Goal: Complete application form

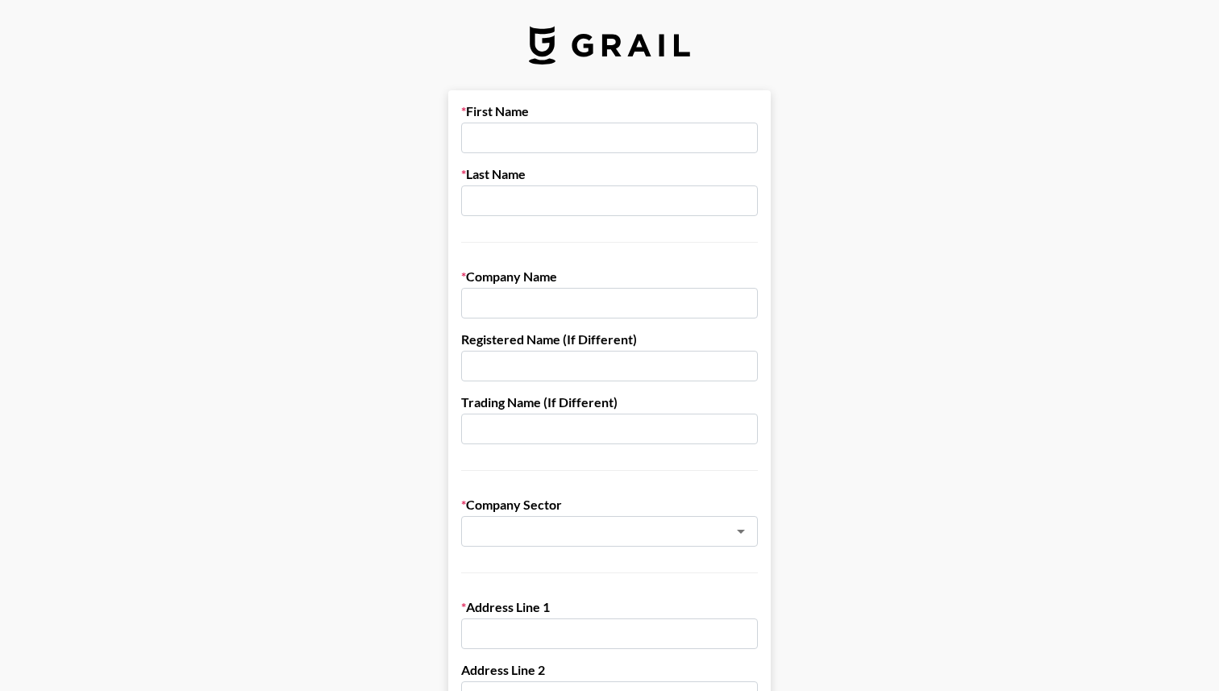
click at [556, 130] on input "text" at bounding box center [609, 138] width 297 height 31
type input "Kianna"
type input "Lada"
type input "I"
type input "Korora Influencer Agency"
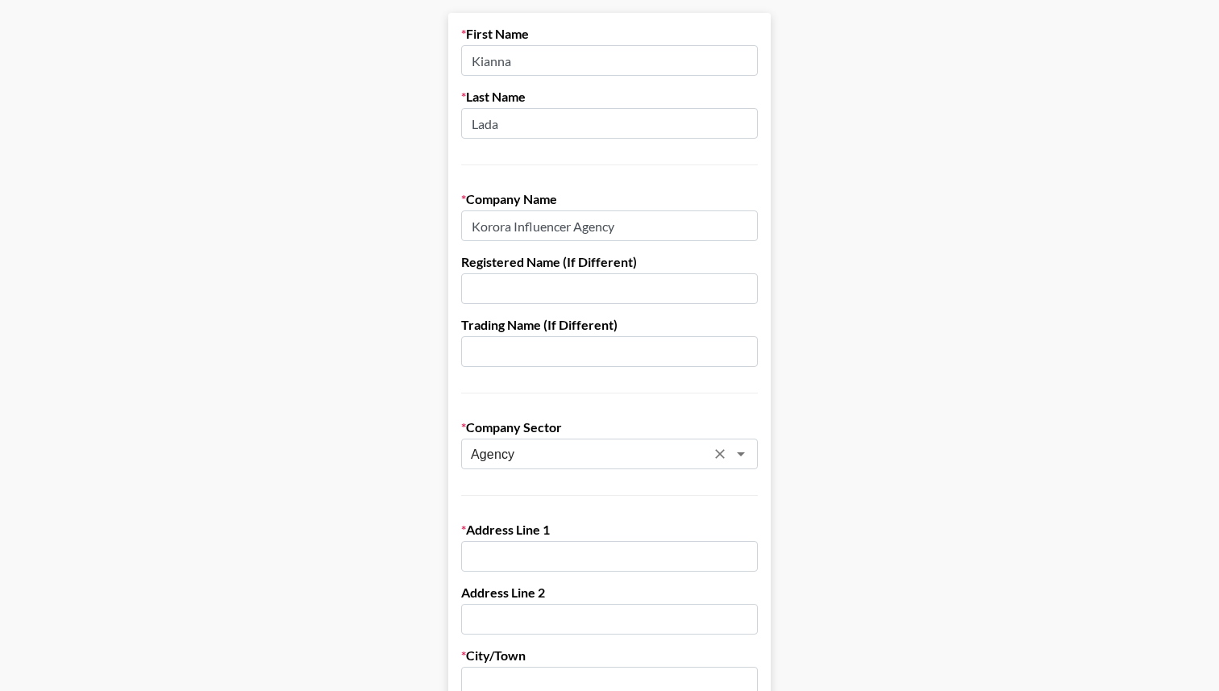
scroll to position [66, 0]
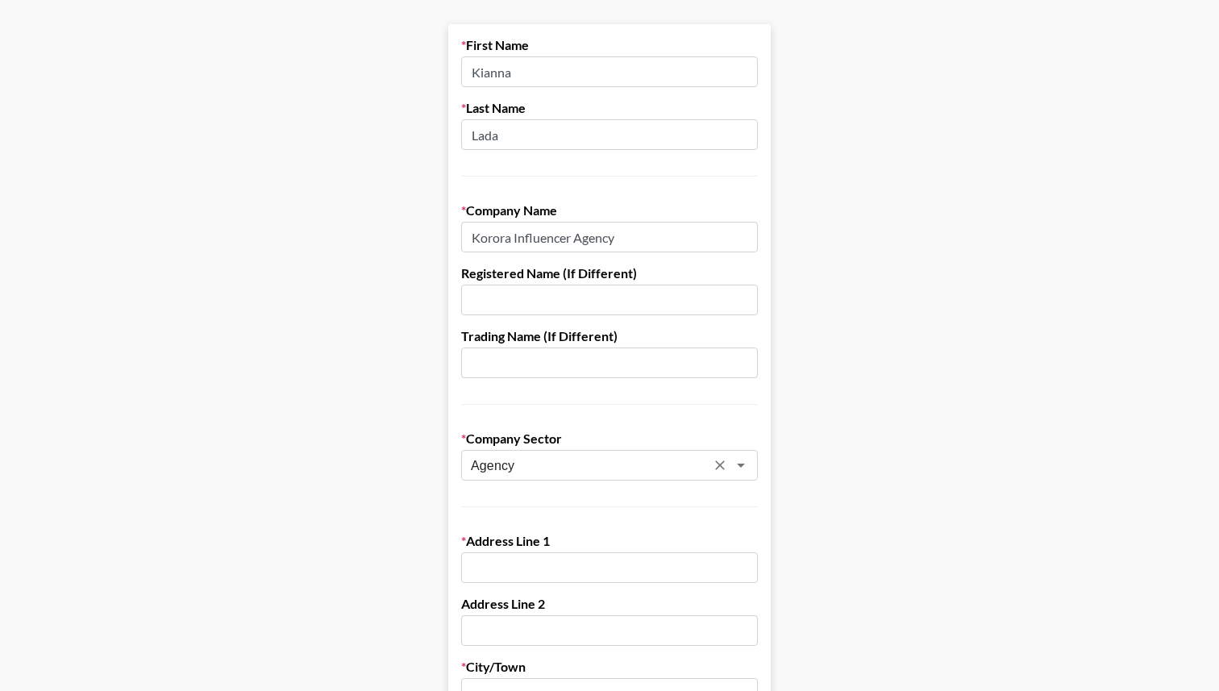
type input "Agency"
click at [619, 306] on input "text" at bounding box center [609, 300] width 297 height 31
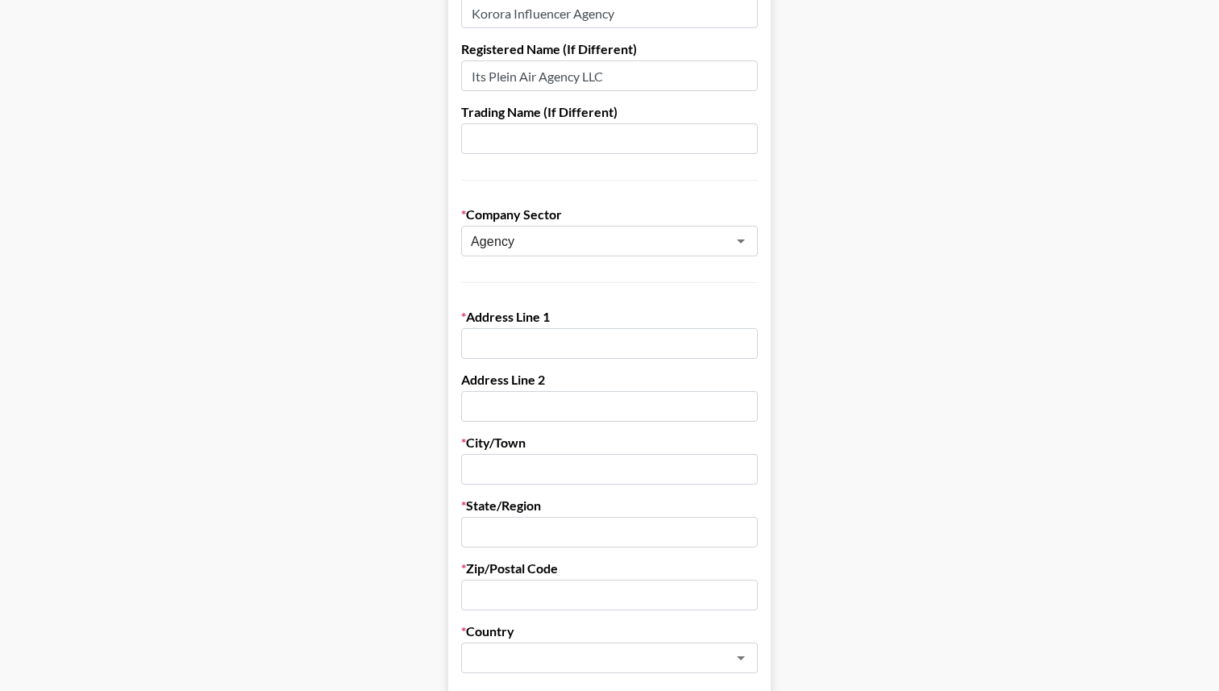
scroll to position [285, 0]
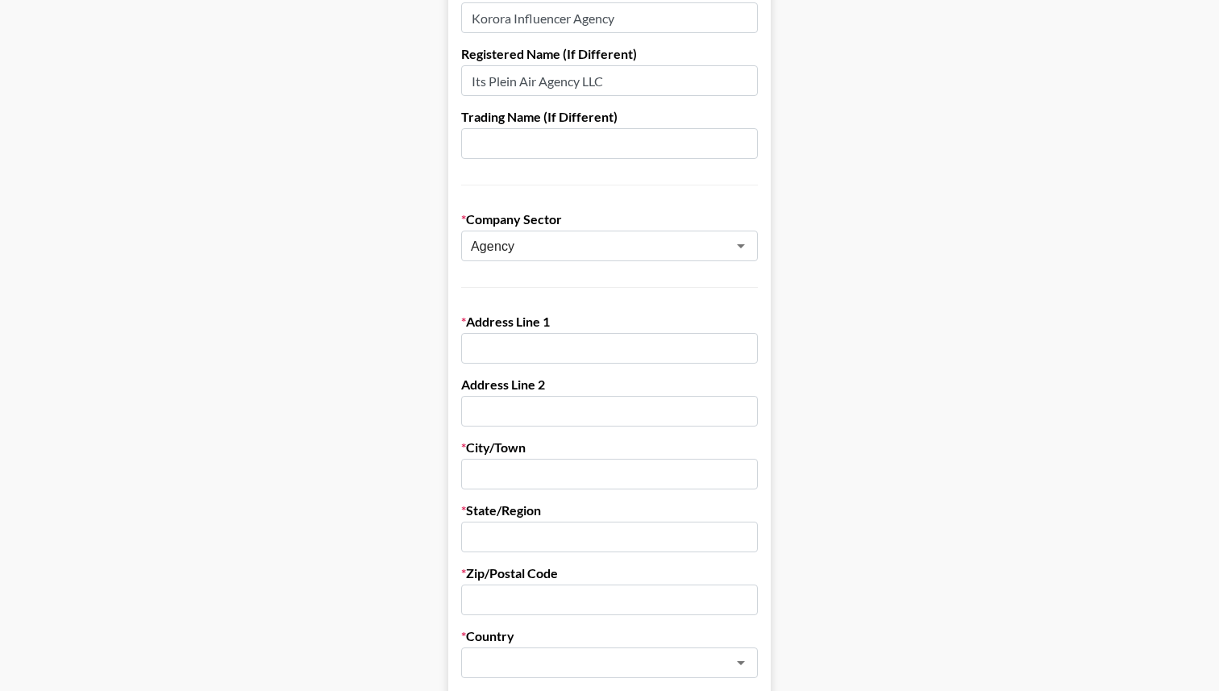
type input "Its Plein Air Agency LLC"
click at [539, 352] on input "text" at bounding box center [609, 348] width 297 height 31
paste input "[STREET_ADDRESS]"
drag, startPoint x: 750, startPoint y: 353, endPoint x: 651, endPoint y: 352, distance: 98.4
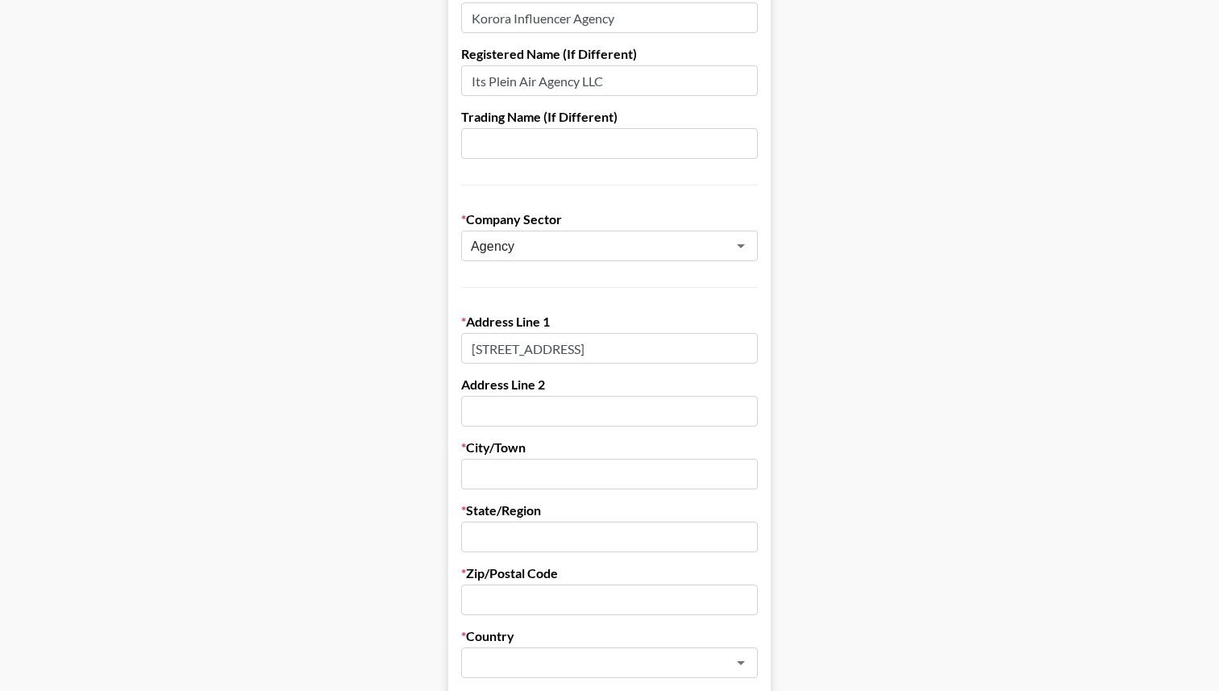
click at [651, 352] on input "[STREET_ADDRESS]" at bounding box center [609, 348] width 297 height 31
type input "[STREET_ADDRESS]"
click at [614, 477] on input "text" at bounding box center [609, 474] width 297 height 31
type input "S"
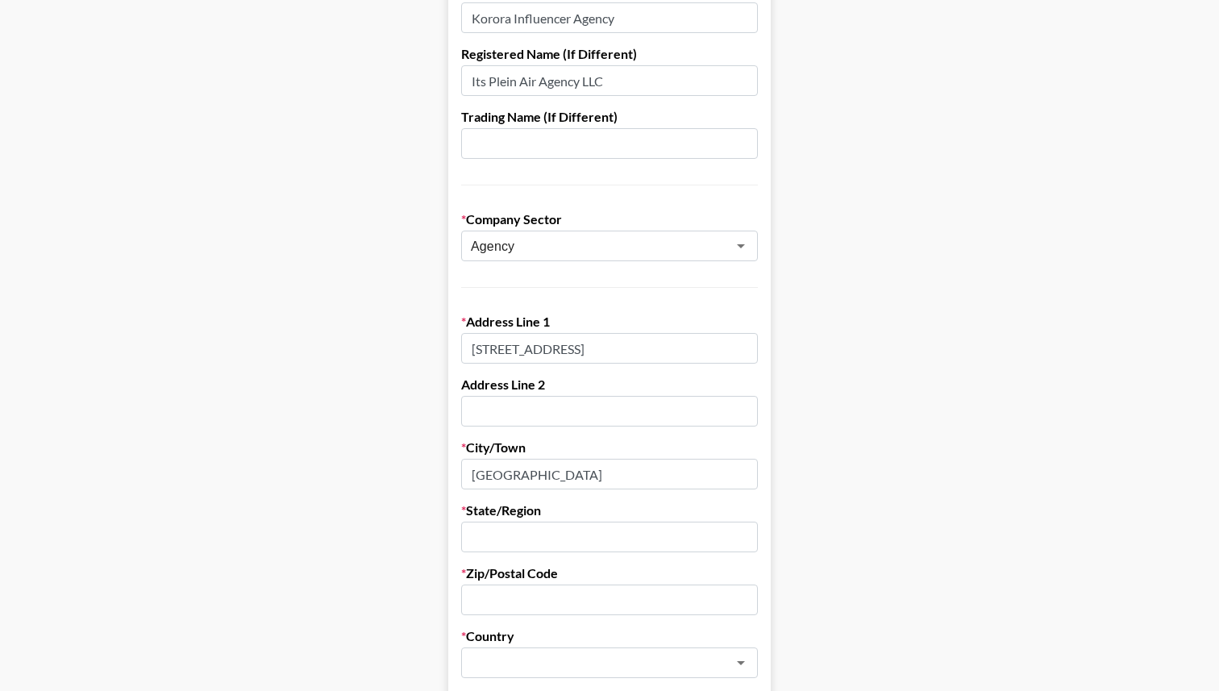
type input "[GEOGRAPHIC_DATA]"
type input "[US_STATE]"
click at [587, 599] on input "text" at bounding box center [609, 600] width 297 height 31
paste input "[STREET_ADDRESS]"
drag, startPoint x: 716, startPoint y: 600, endPoint x: 397, endPoint y: 603, distance: 319.3
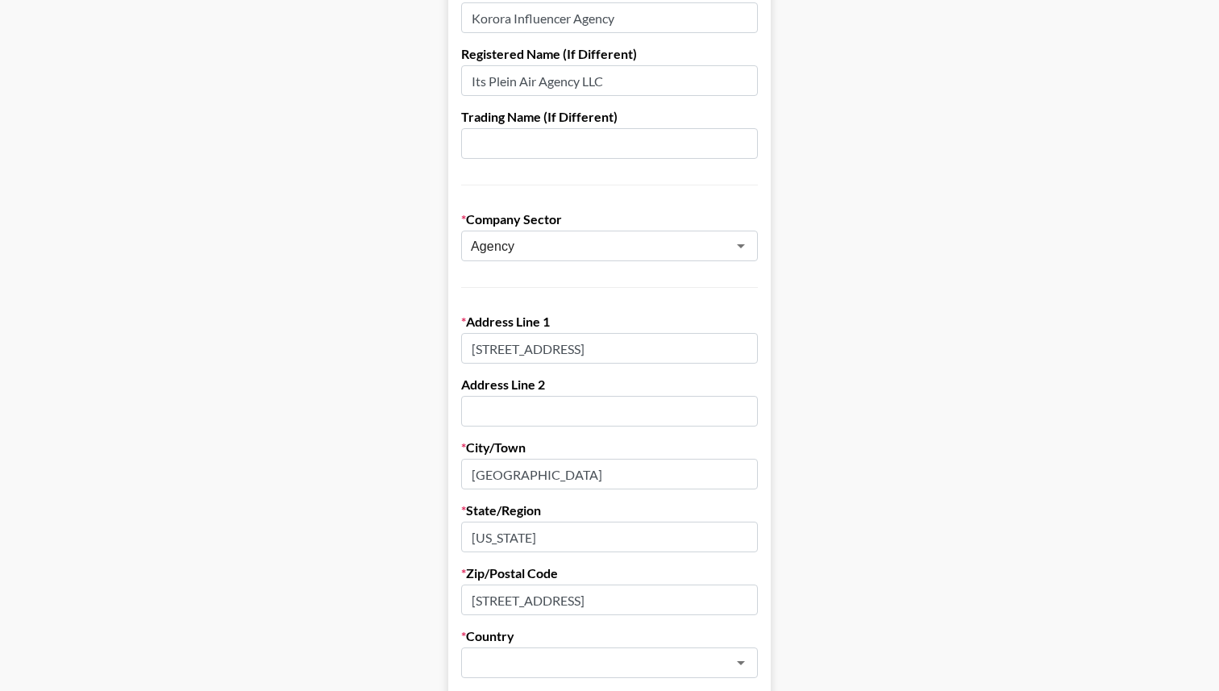
click at [397, 603] on main "First Name [PERSON_NAME] Last Name Lada Company Name Korora Influencer Agency R…" at bounding box center [609, 501] width 1193 height 1392
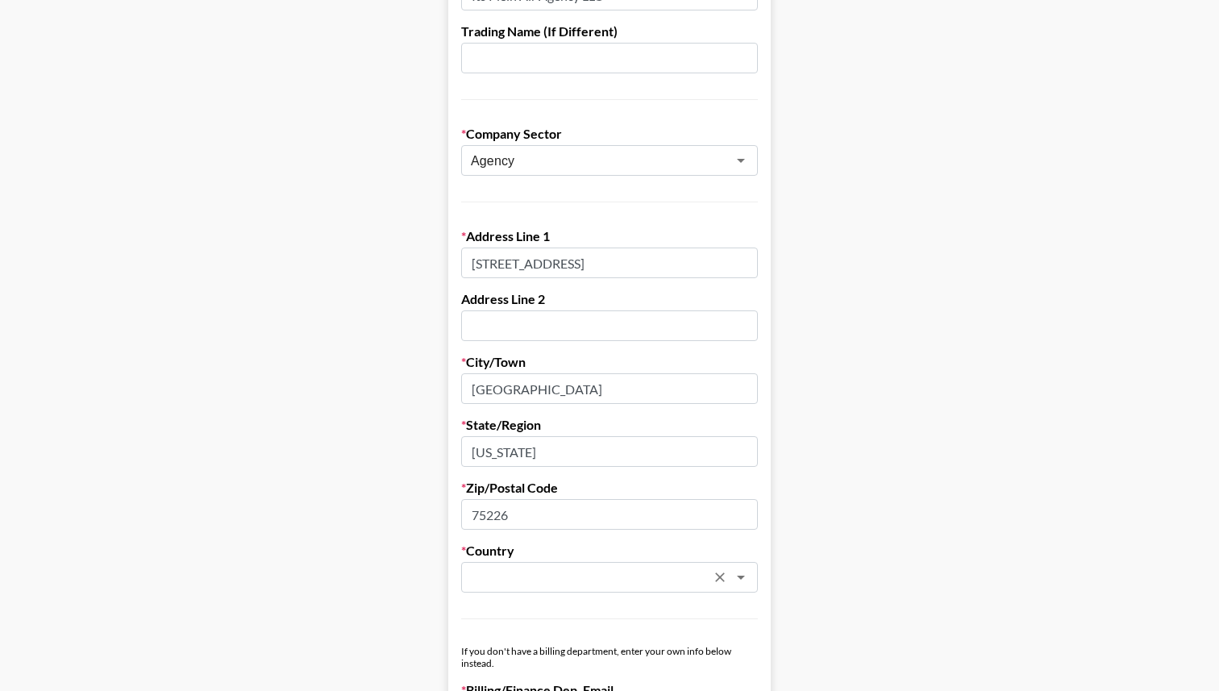
type input "75226"
click at [657, 569] on input "text" at bounding box center [588, 577] width 235 height 19
type input "[GEOGRAPHIC_DATA]"
click at [927, 486] on main "First Name [PERSON_NAME] Last Name Lada Company Name Korora Influencer Agency R…" at bounding box center [609, 415] width 1193 height 1392
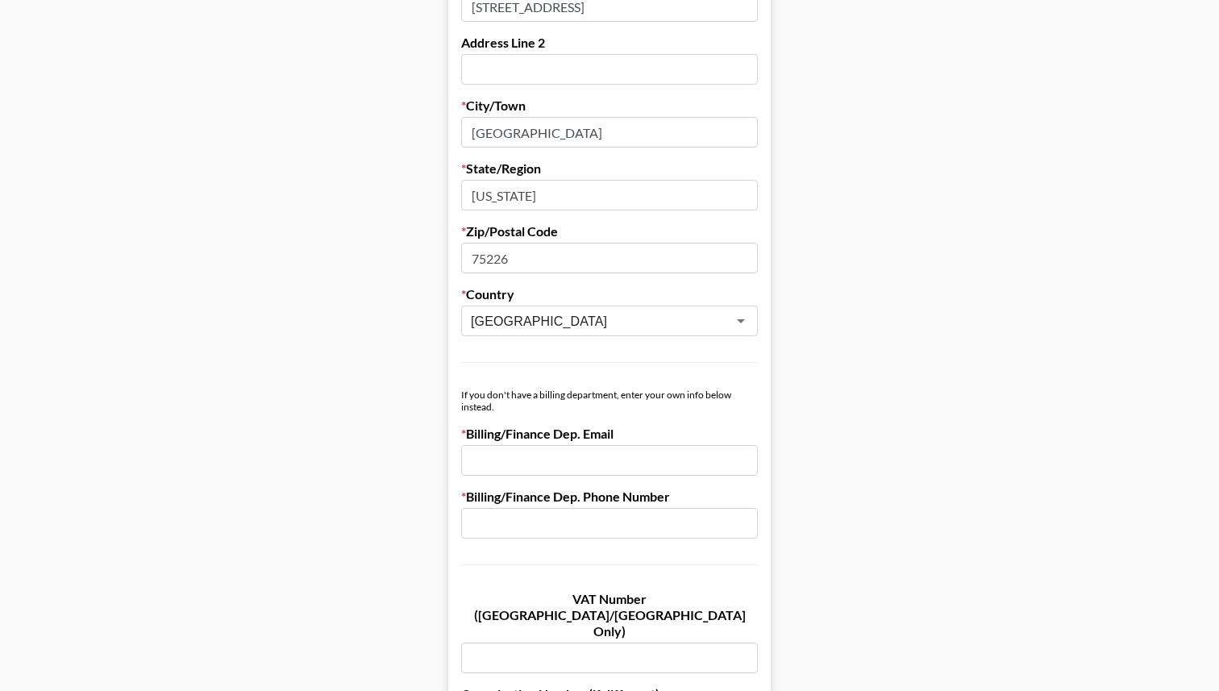
scroll to position [826, 0]
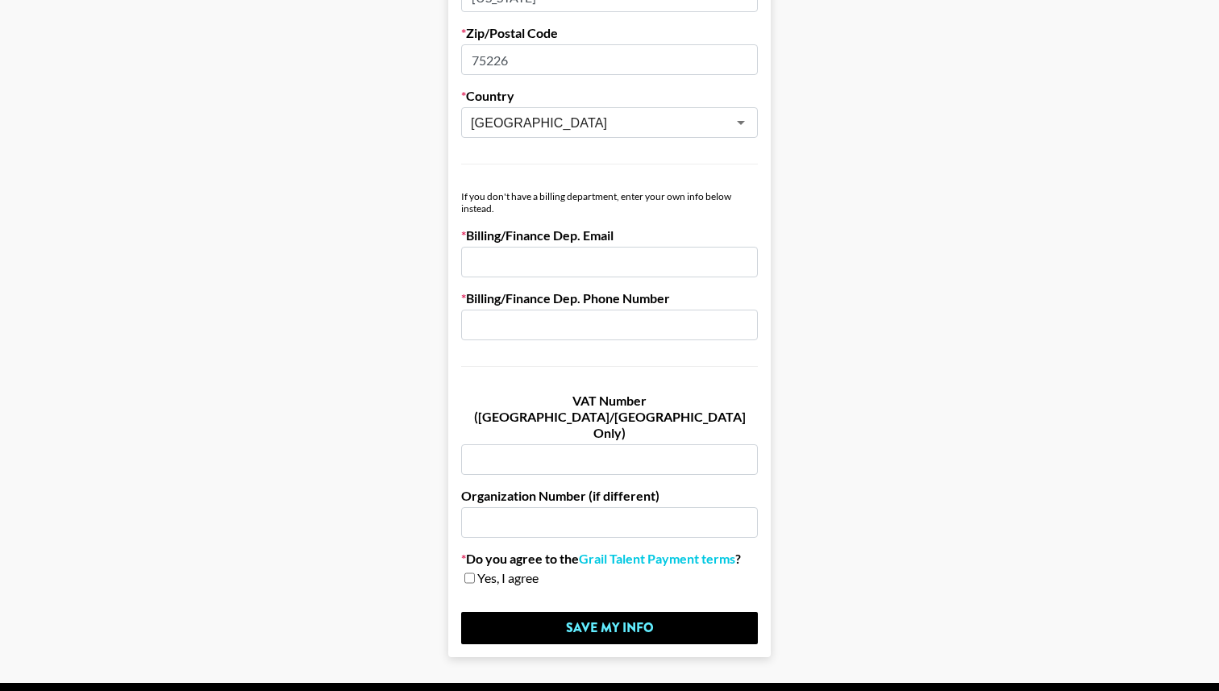
click at [646, 267] on input "email" at bounding box center [609, 262] width 297 height 31
type input "[EMAIL_ADDRESS][DOMAIN_NAME]"
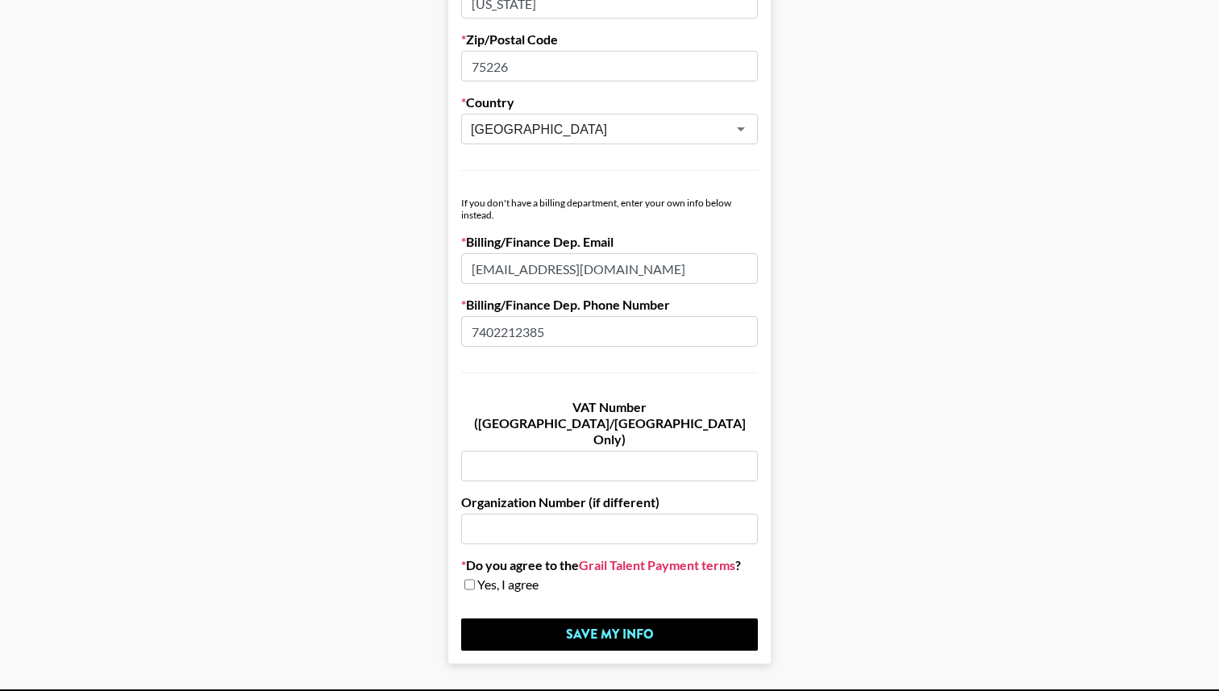
type input "7402212385"
click at [656, 557] on link "Grail Talent Payment terms" at bounding box center [657, 565] width 156 height 16
click at [464, 579] on input "checkbox" at bounding box center [469, 584] width 10 height 11
checkbox input "true"
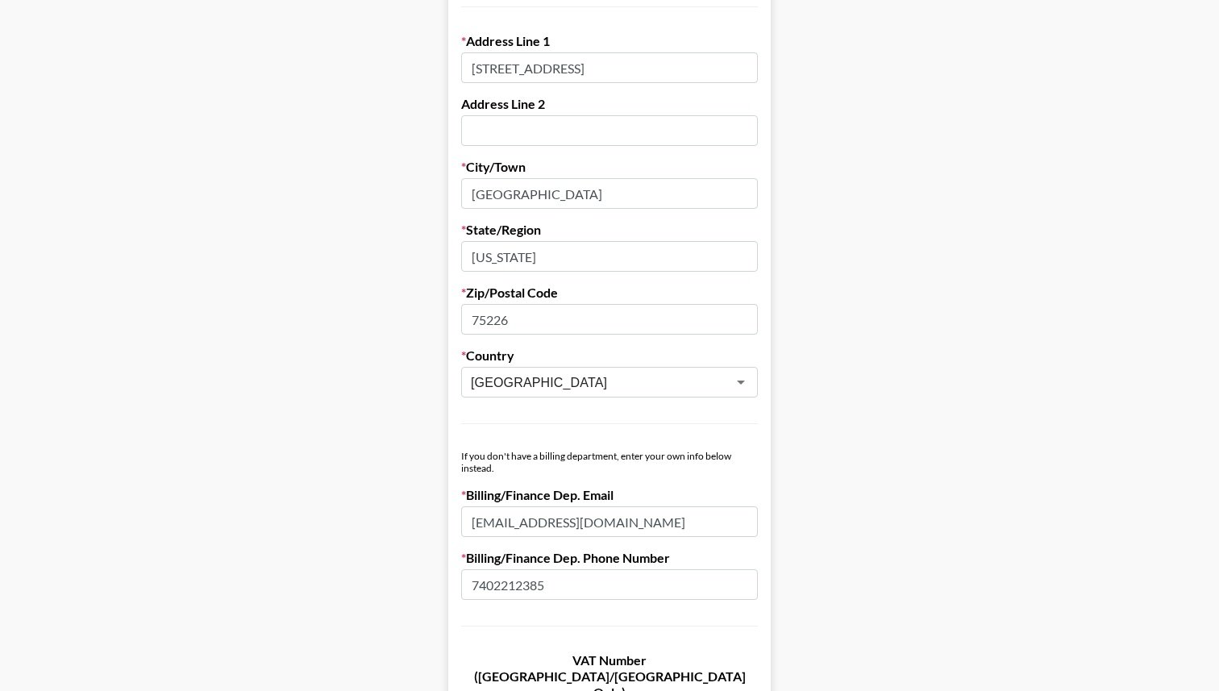
scroll to position [850, 0]
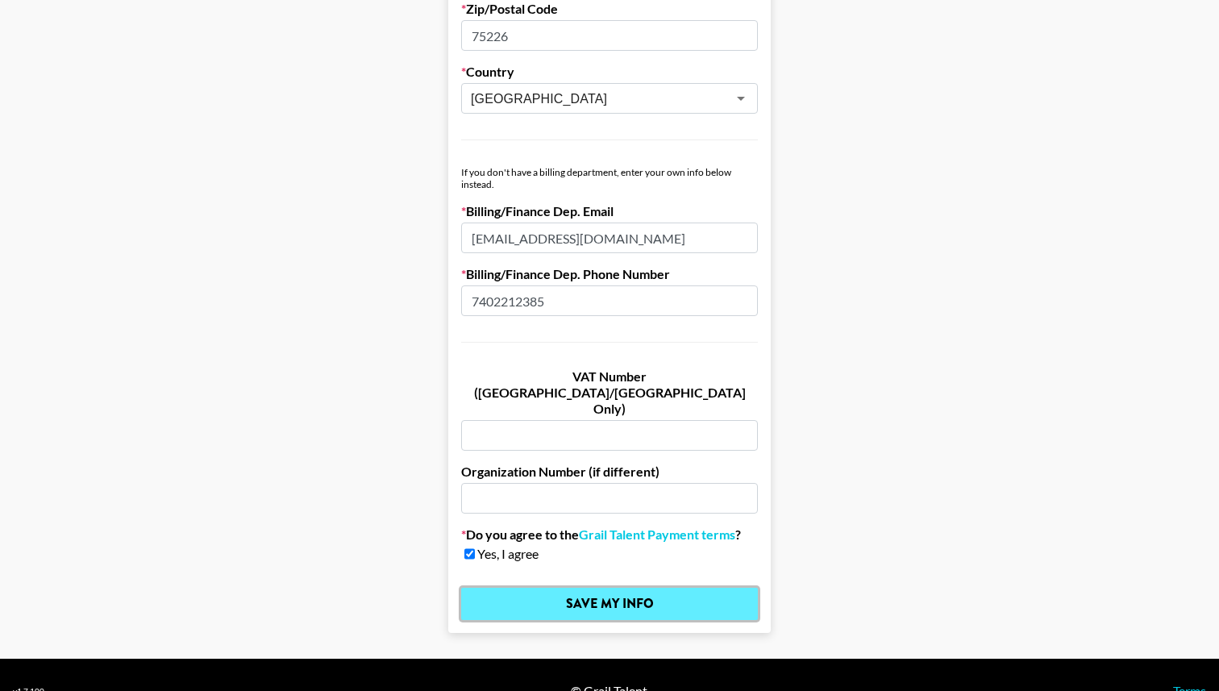
click at [597, 588] on input "Save My Info" at bounding box center [609, 604] width 297 height 32
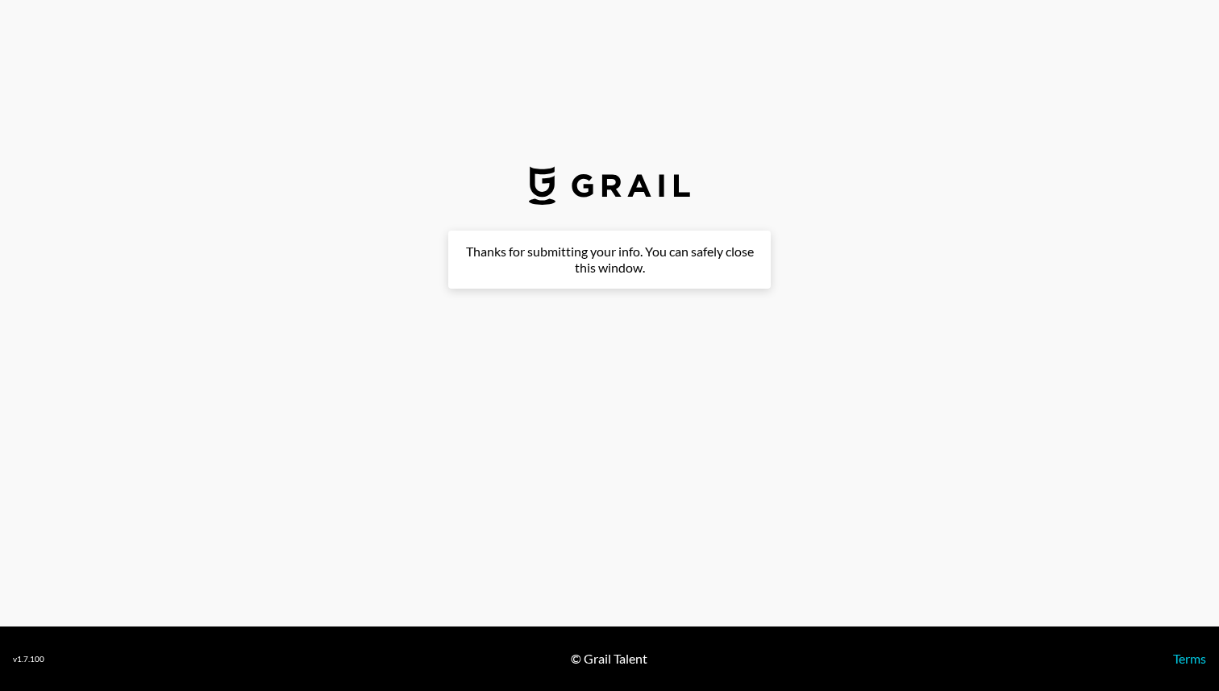
scroll to position [0, 0]
